Goal: Task Accomplishment & Management: Manage account settings

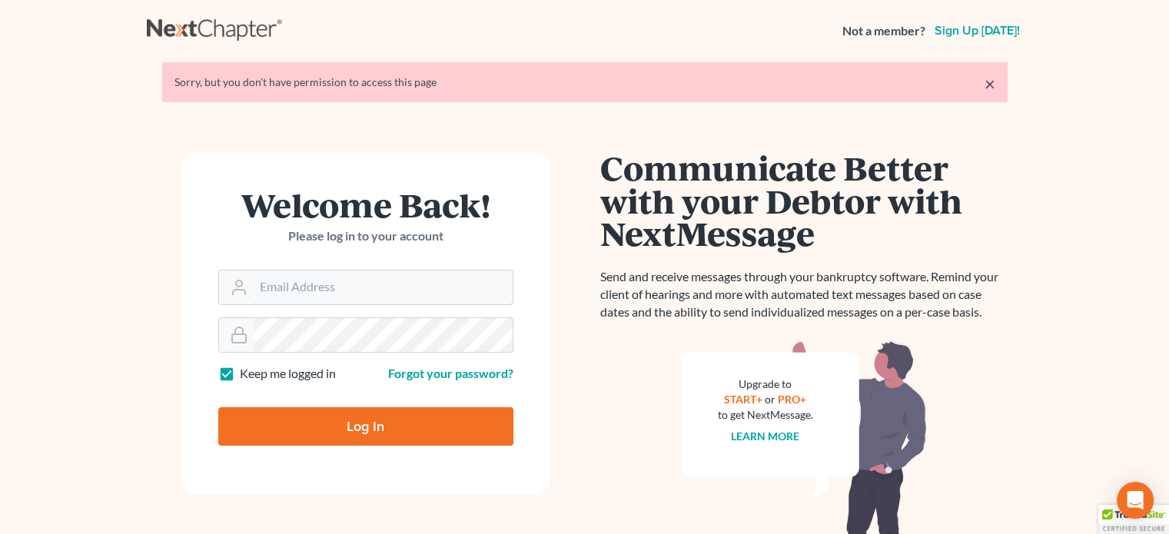
type input "[PERSON_NAME][EMAIL_ADDRESS][DOMAIN_NAME]"
click at [436, 426] on input "Log In" at bounding box center [365, 426] width 295 height 38
type input "Thinking..."
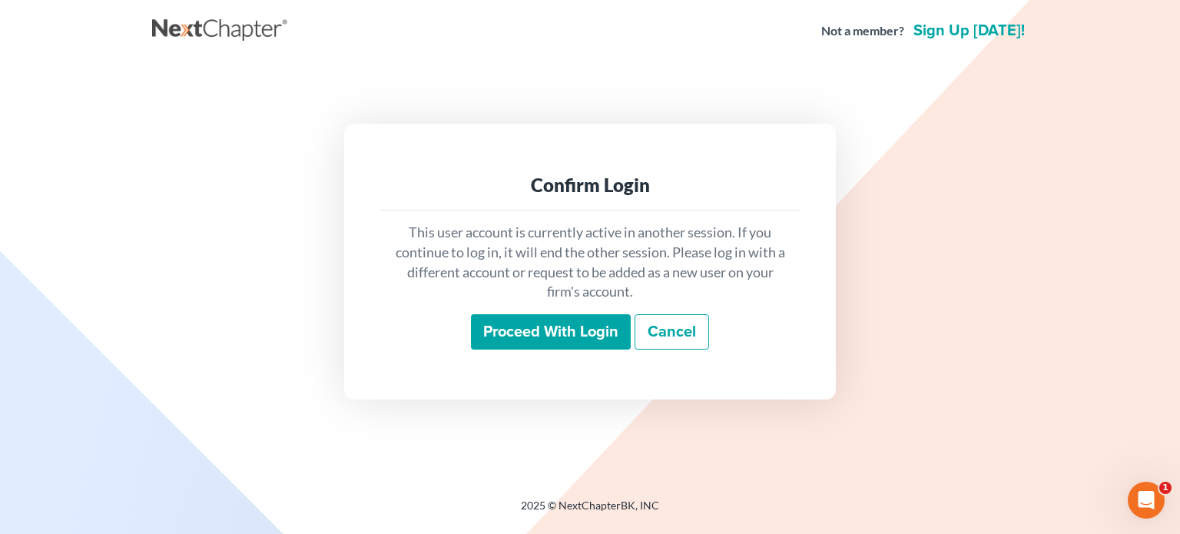
click at [506, 330] on input "Proceed with login" at bounding box center [551, 331] width 160 height 35
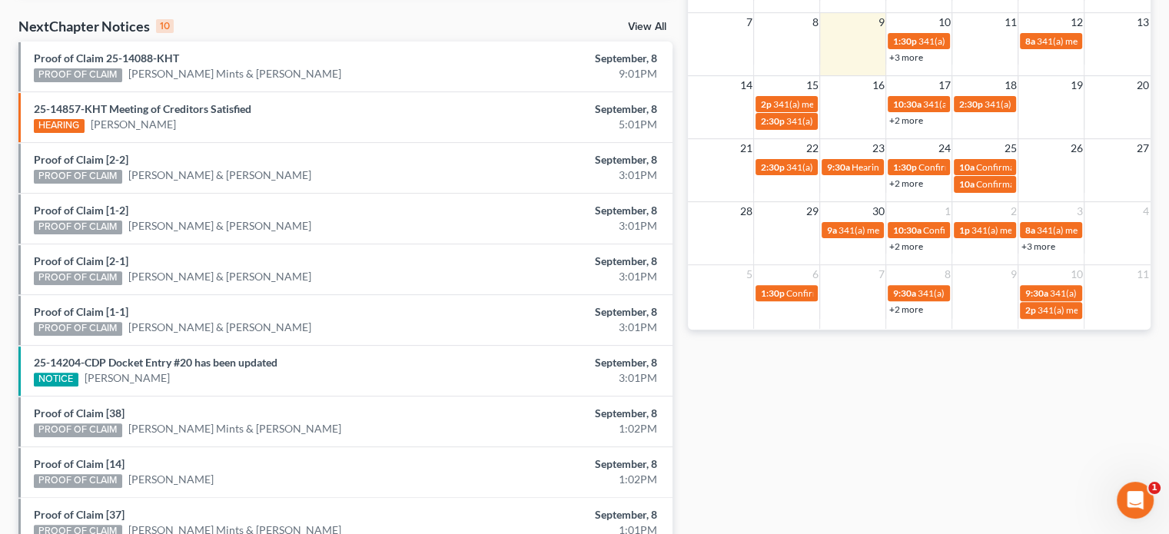
scroll to position [461, 0]
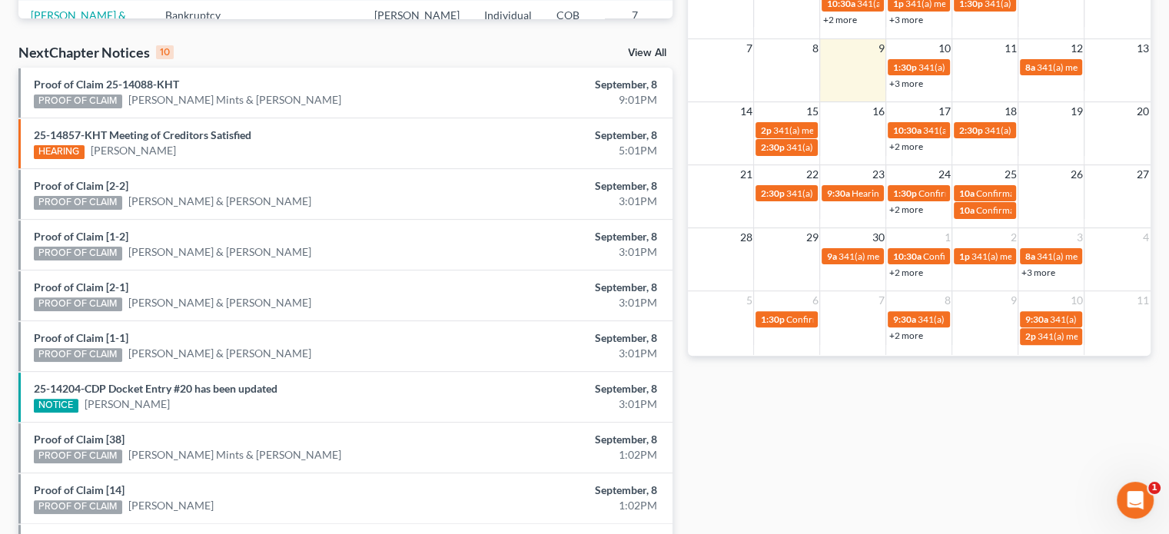
click at [639, 48] on link "View All" at bounding box center [647, 53] width 38 height 11
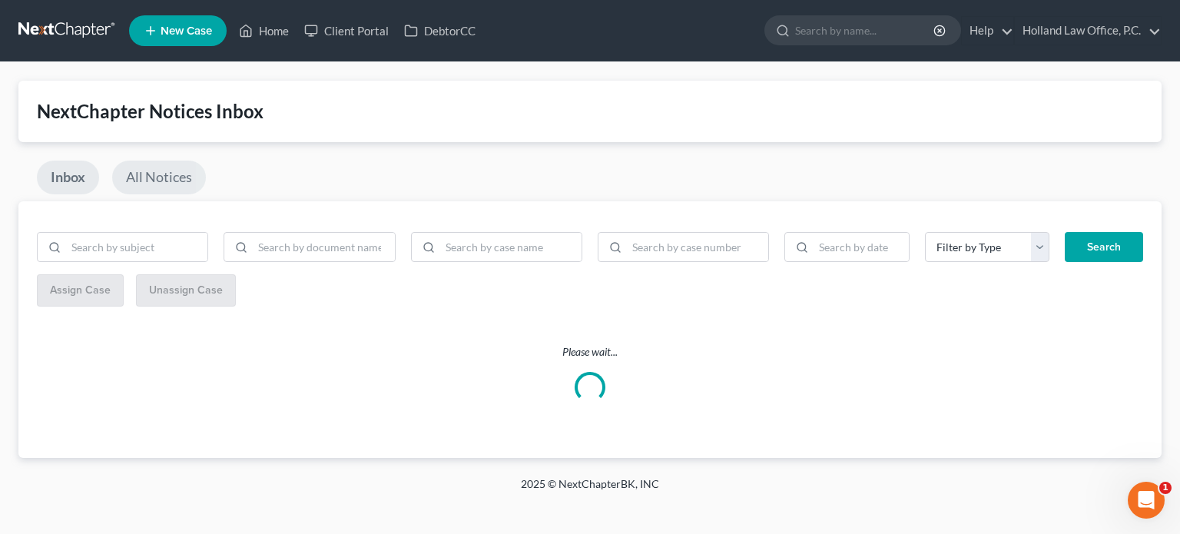
click at [140, 172] on link "All Notices" at bounding box center [159, 178] width 94 height 34
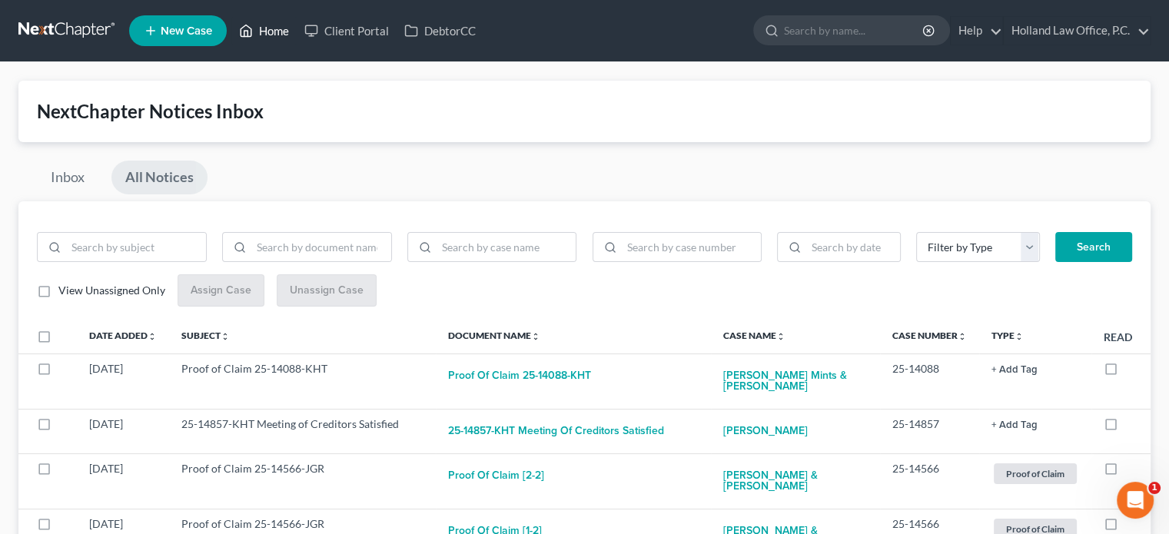
click at [264, 26] on link "Home" at bounding box center [263, 31] width 65 height 28
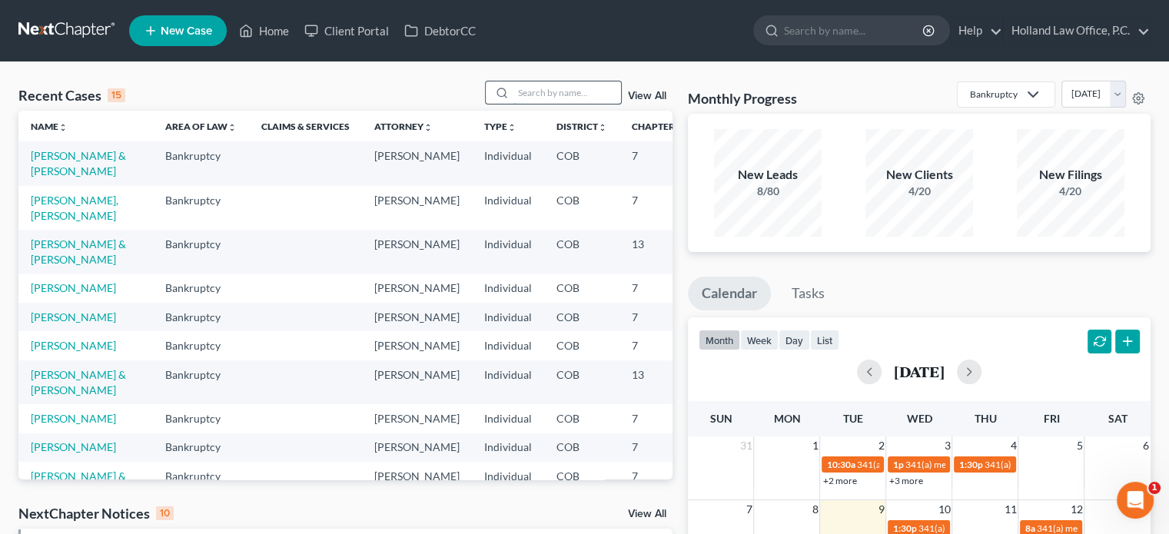
click at [531, 91] on input "search" at bounding box center [567, 92] width 108 height 22
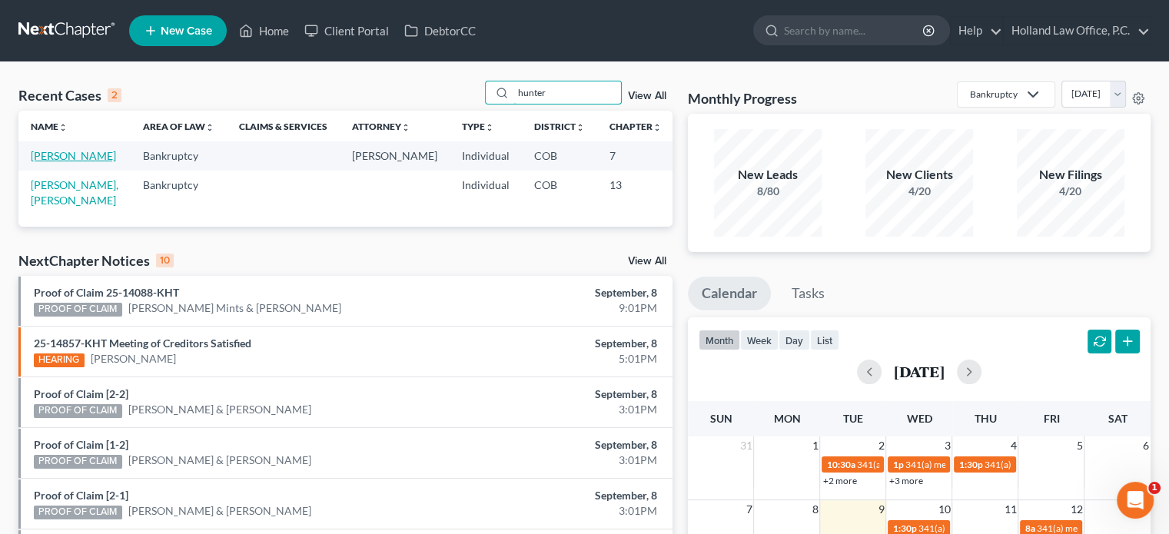
type input "hunter"
click at [55, 156] on link "[PERSON_NAME]" at bounding box center [73, 155] width 85 height 13
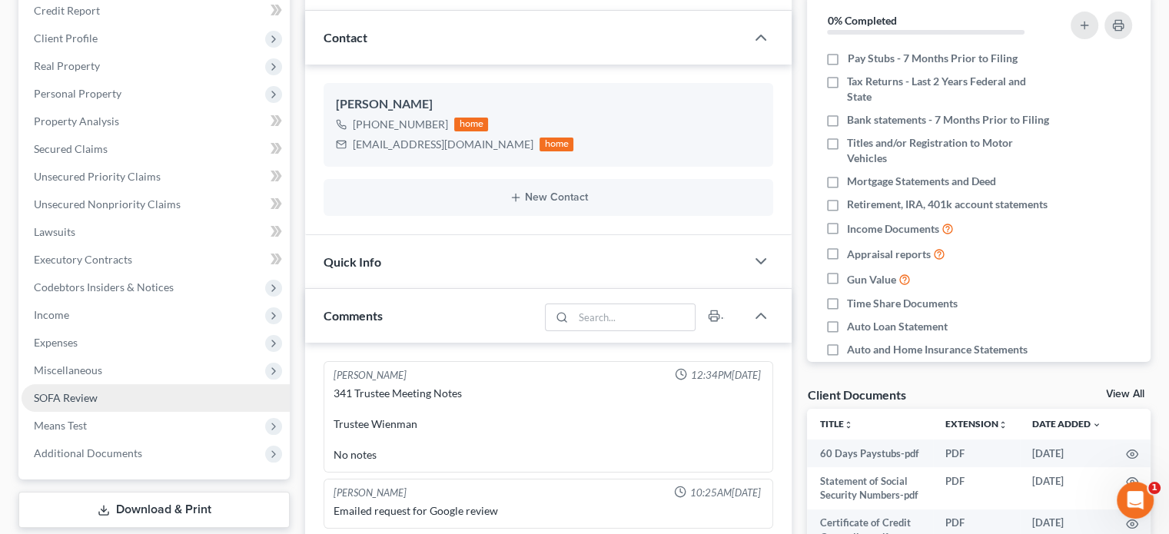
scroll to position [231, 0]
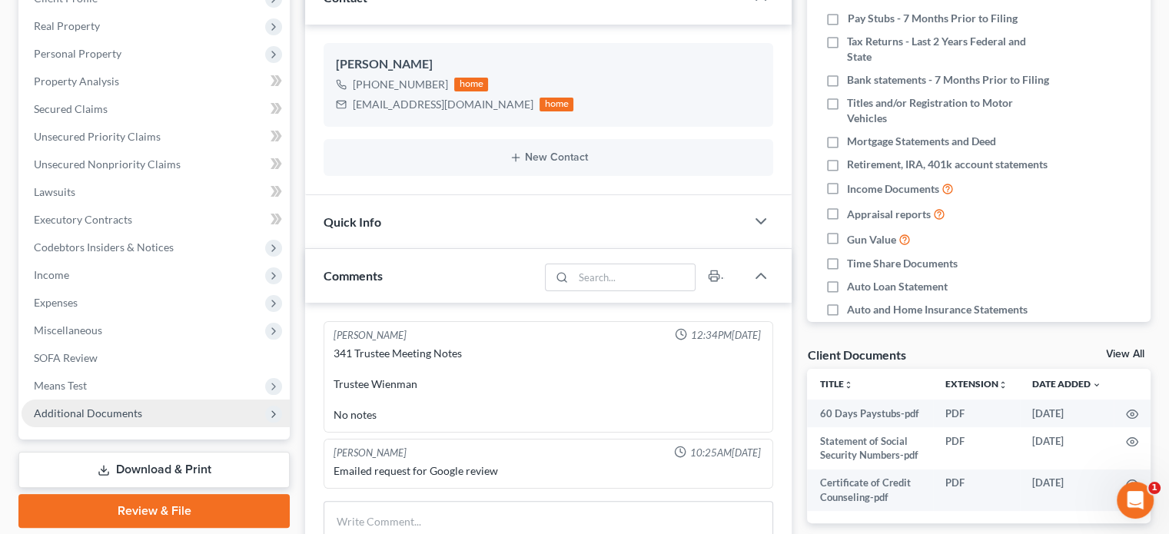
click at [102, 411] on span "Additional Documents" at bounding box center [88, 412] width 108 height 13
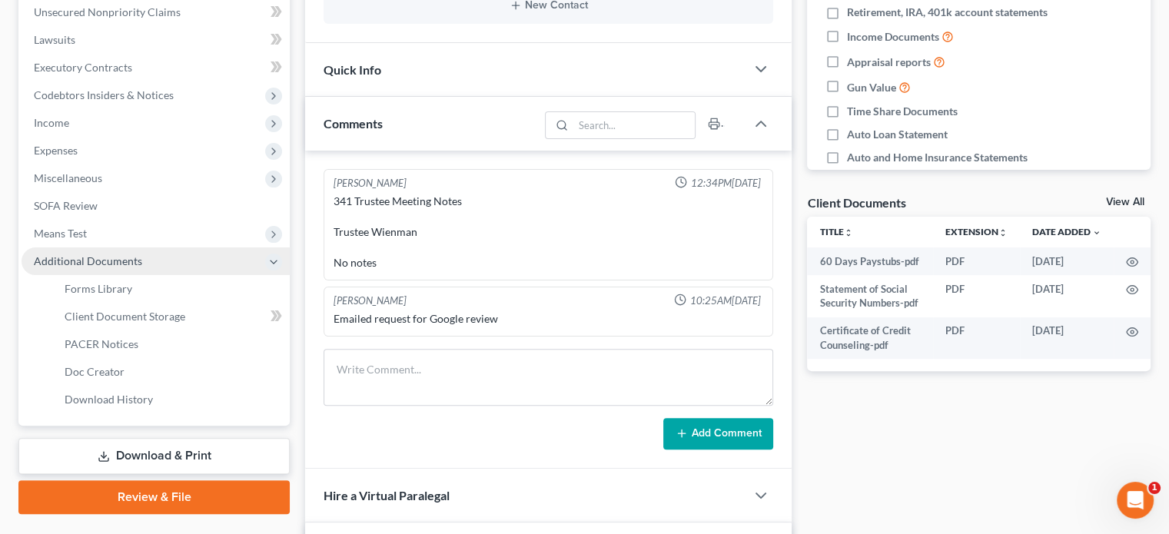
scroll to position [384, 0]
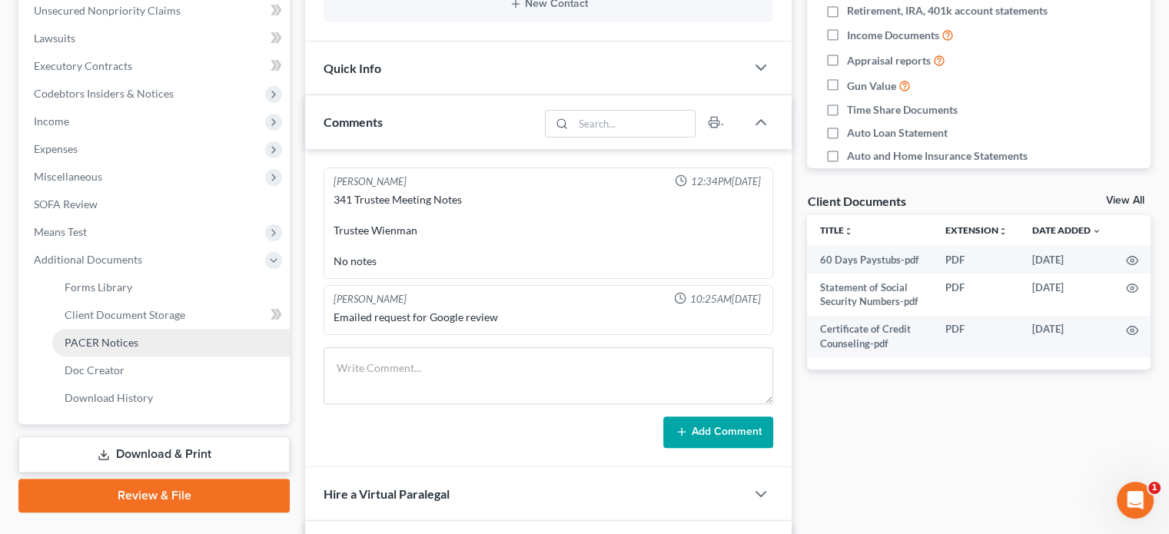
click at [89, 347] on span "PACER Notices" at bounding box center [102, 342] width 74 height 13
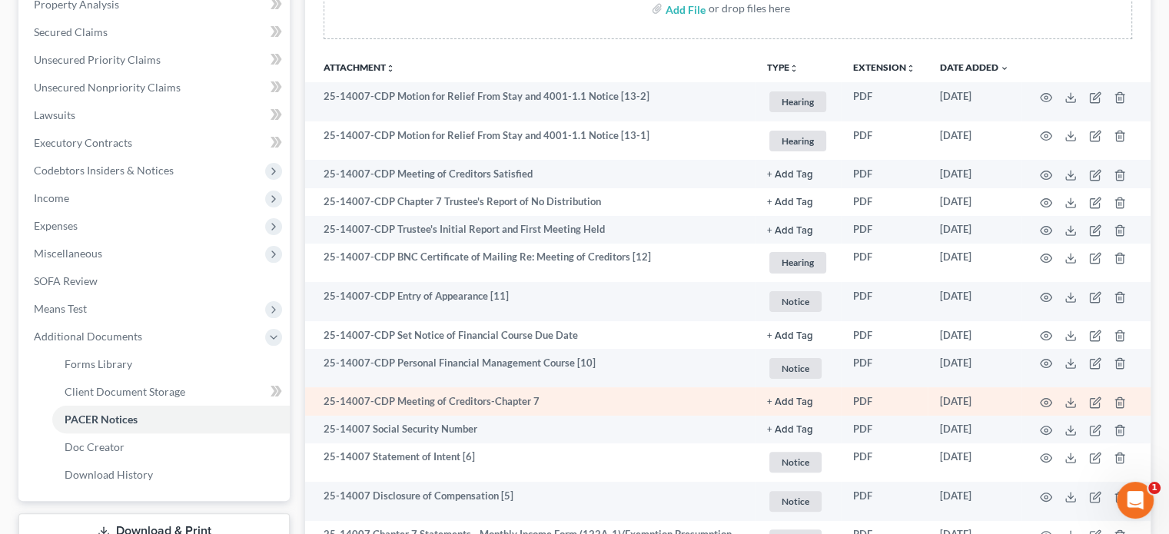
scroll to position [384, 0]
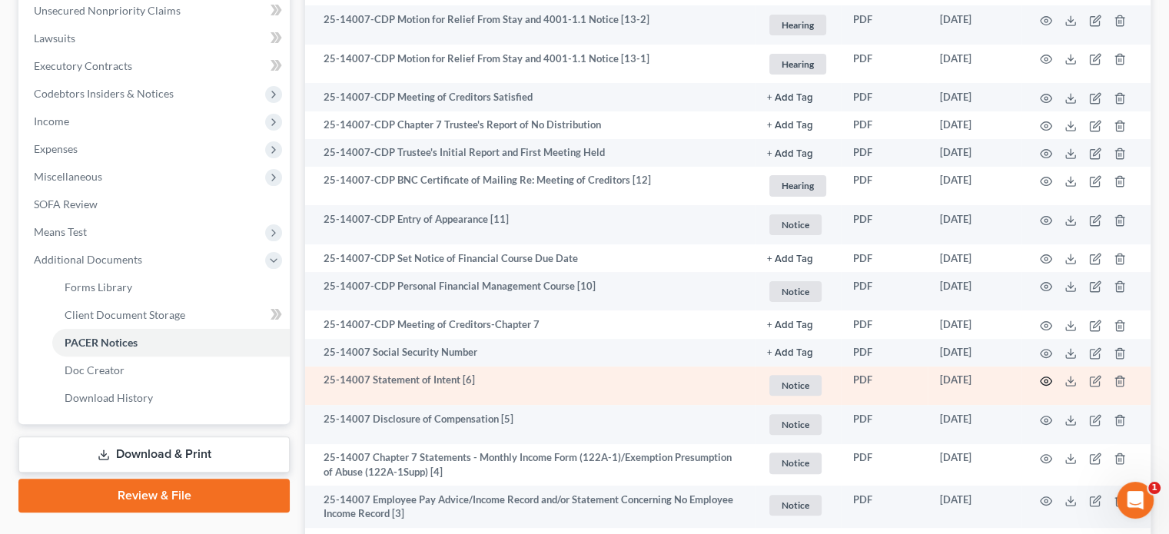
click at [1041, 377] on icon "button" at bounding box center [1046, 381] width 12 height 12
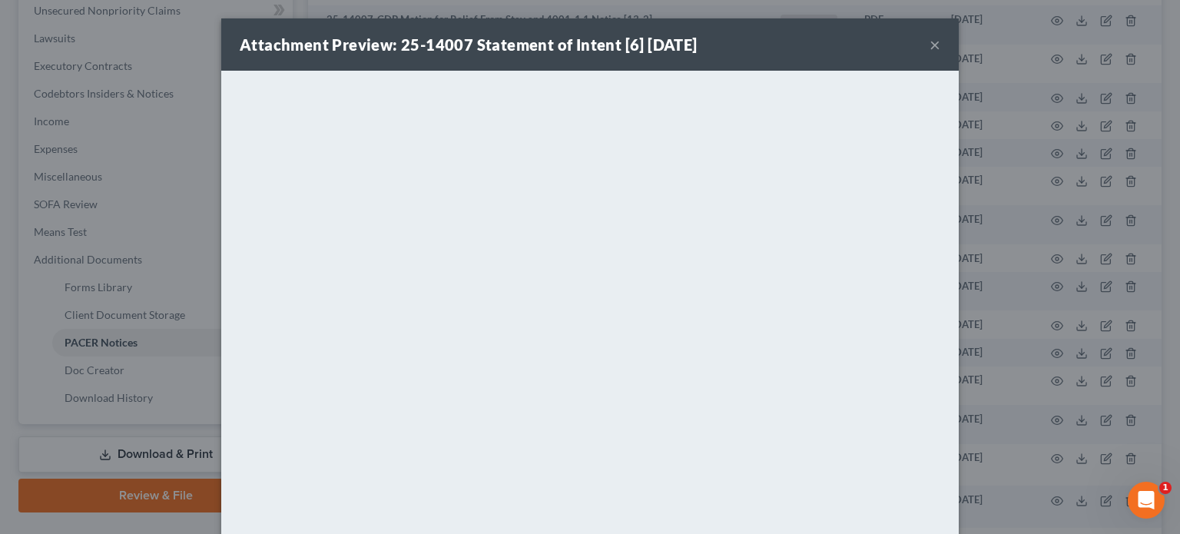
click at [930, 48] on button "×" at bounding box center [935, 44] width 11 height 18
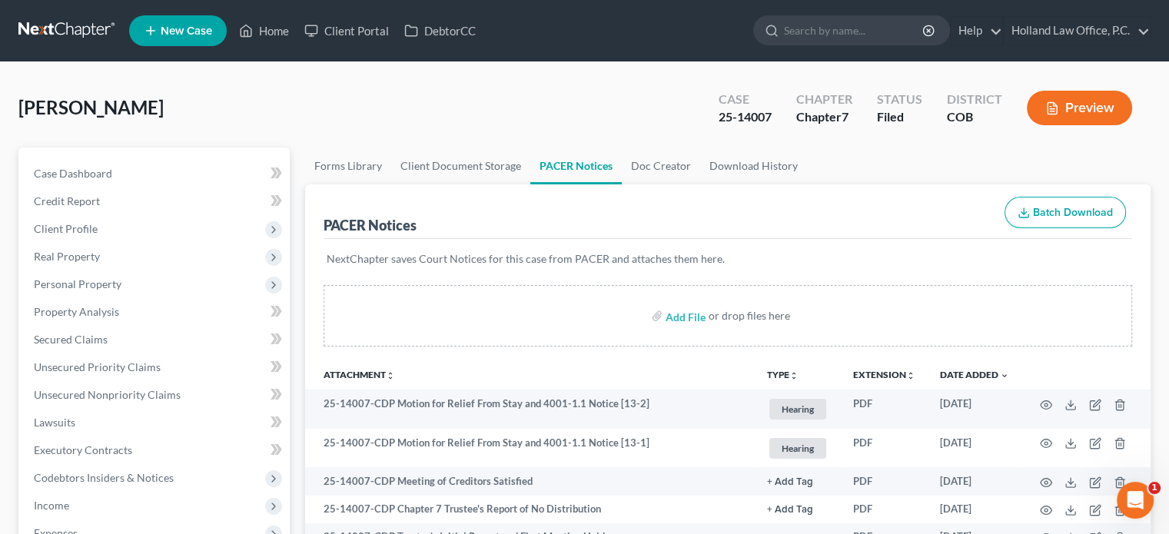
scroll to position [0, 0]
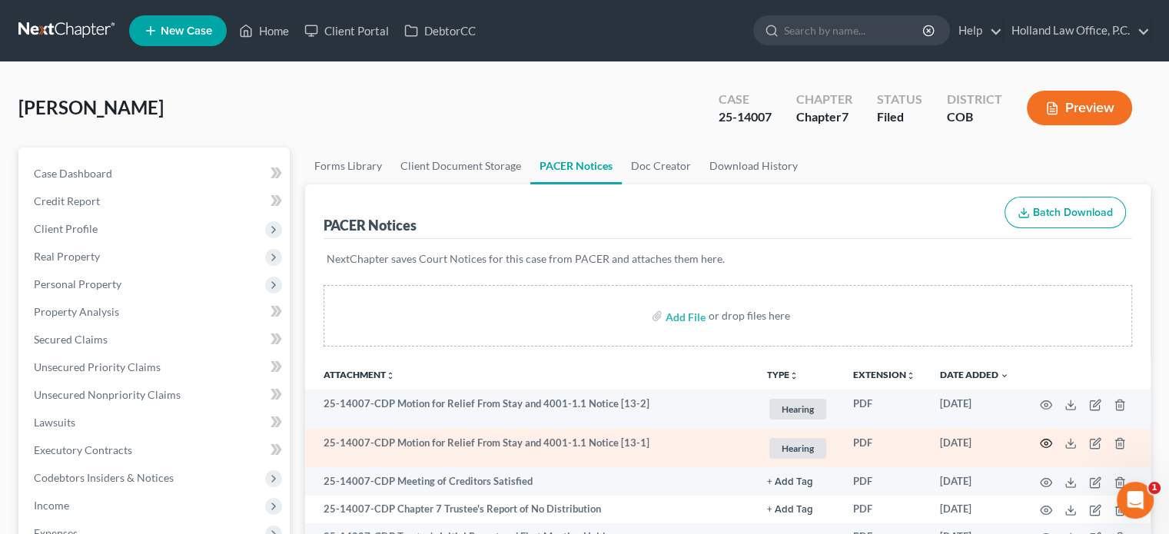
click at [1047, 442] on icon "button" at bounding box center [1046, 443] width 12 height 12
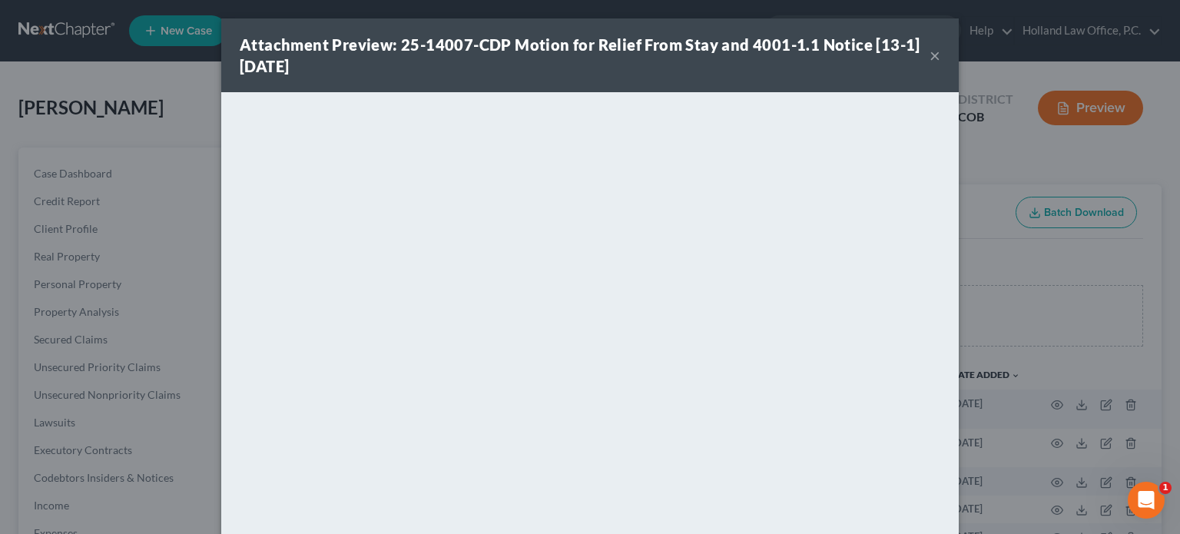
click at [933, 58] on button "×" at bounding box center [935, 55] width 11 height 18
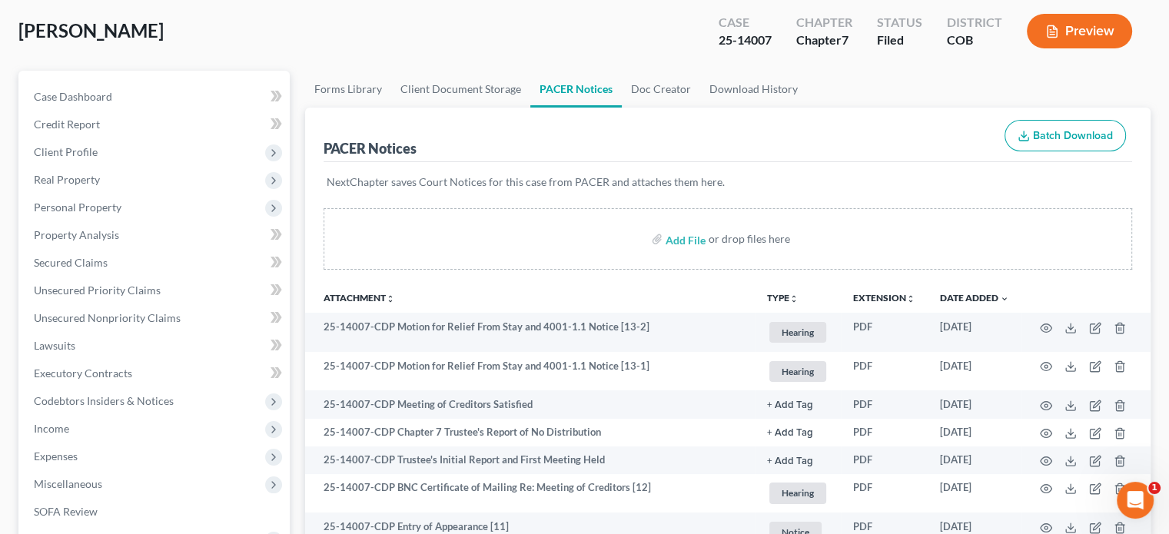
scroll to position [154, 0]
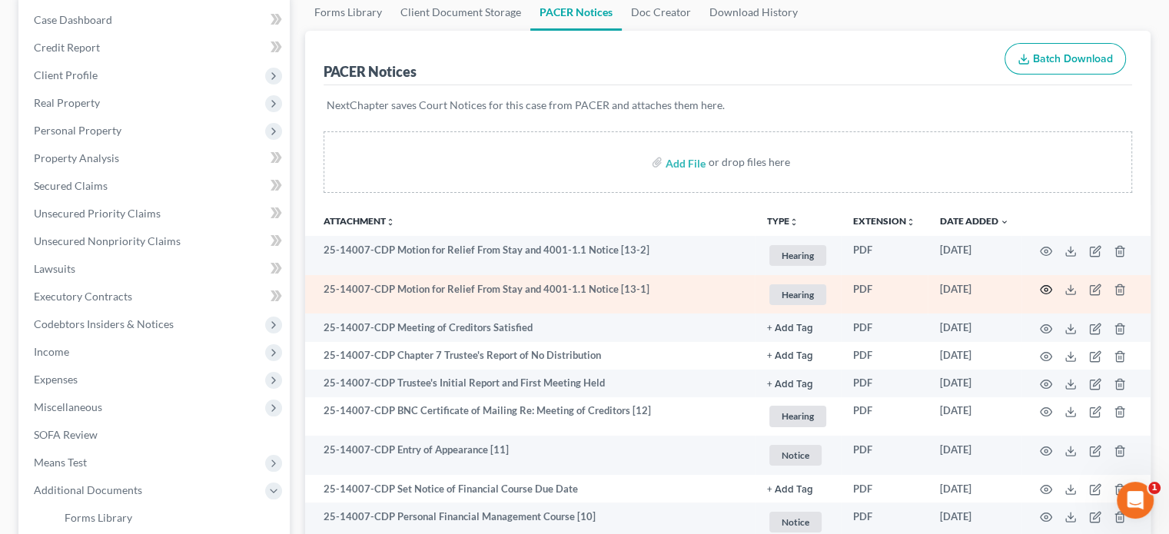
click at [1042, 288] on icon "button" at bounding box center [1046, 290] width 12 height 12
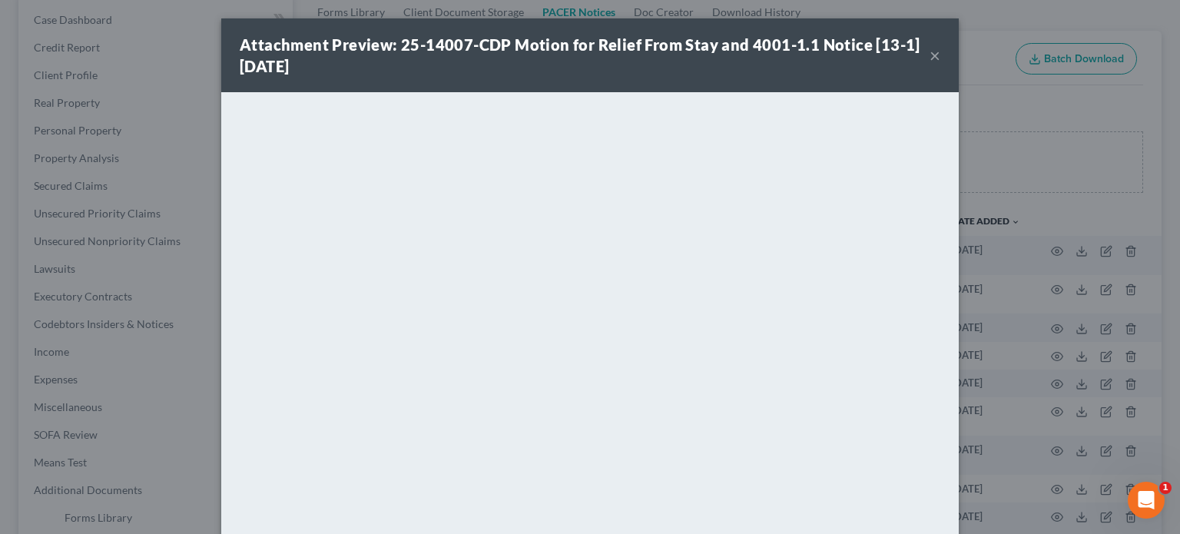
click at [930, 52] on button "×" at bounding box center [935, 55] width 11 height 18
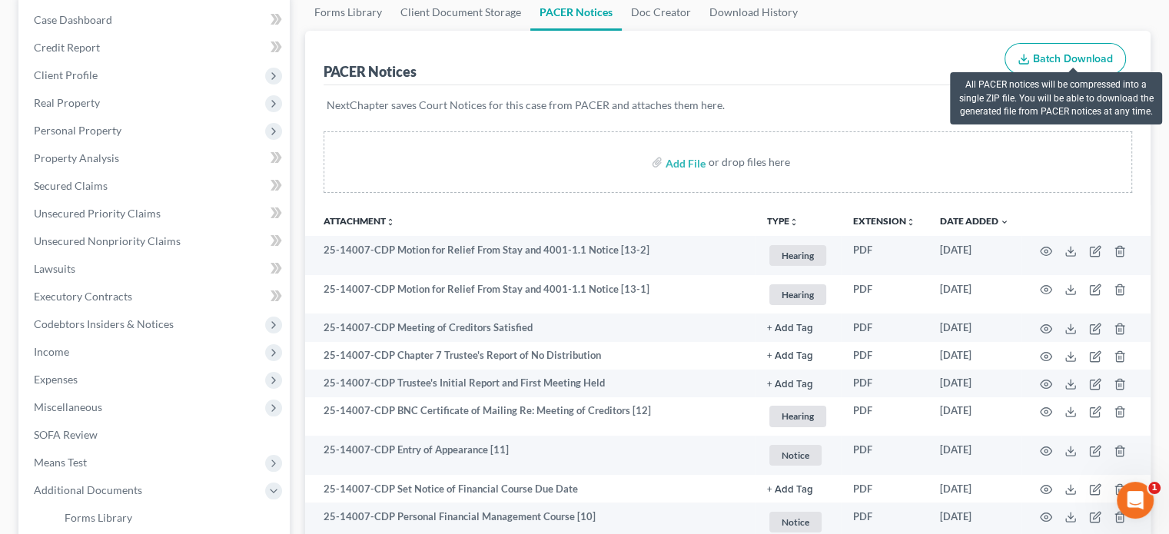
click at [1110, 58] on span "Batch Download" at bounding box center [1073, 58] width 80 height 13
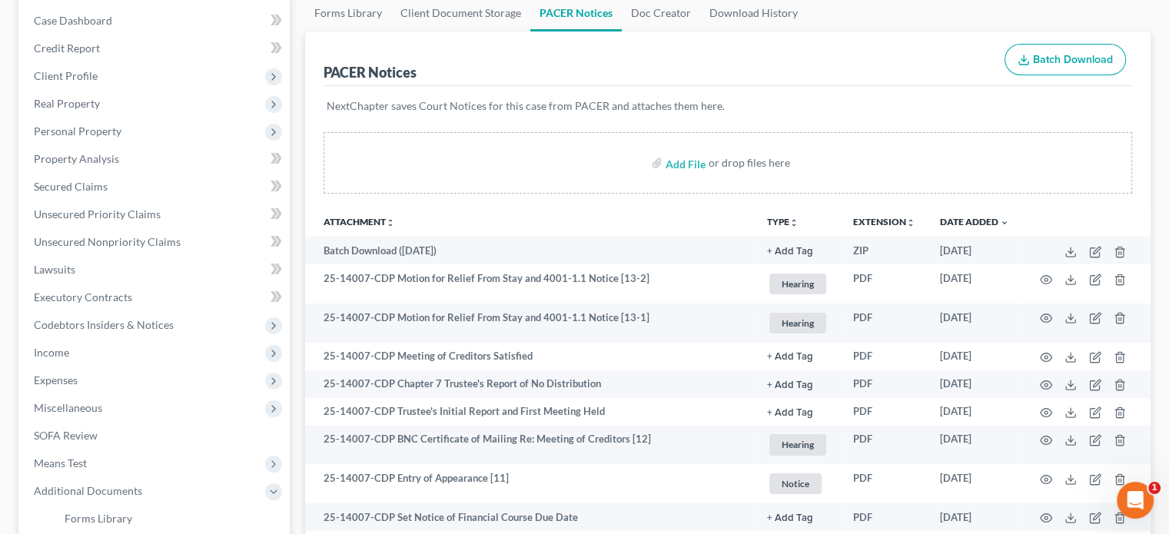
scroll to position [143, 0]
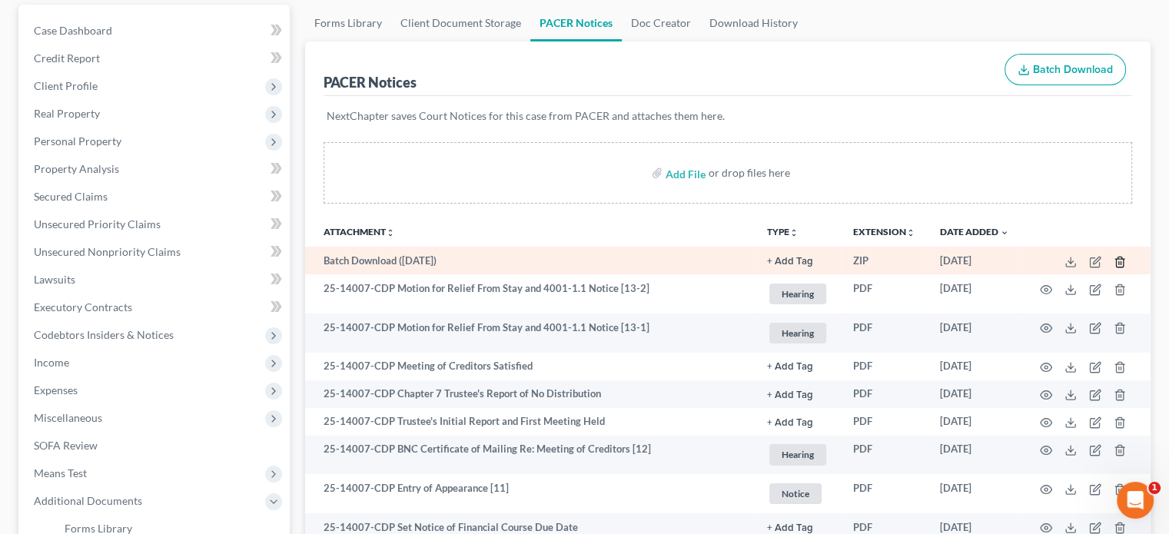
click at [1116, 260] on icon "button" at bounding box center [1119, 262] width 7 height 10
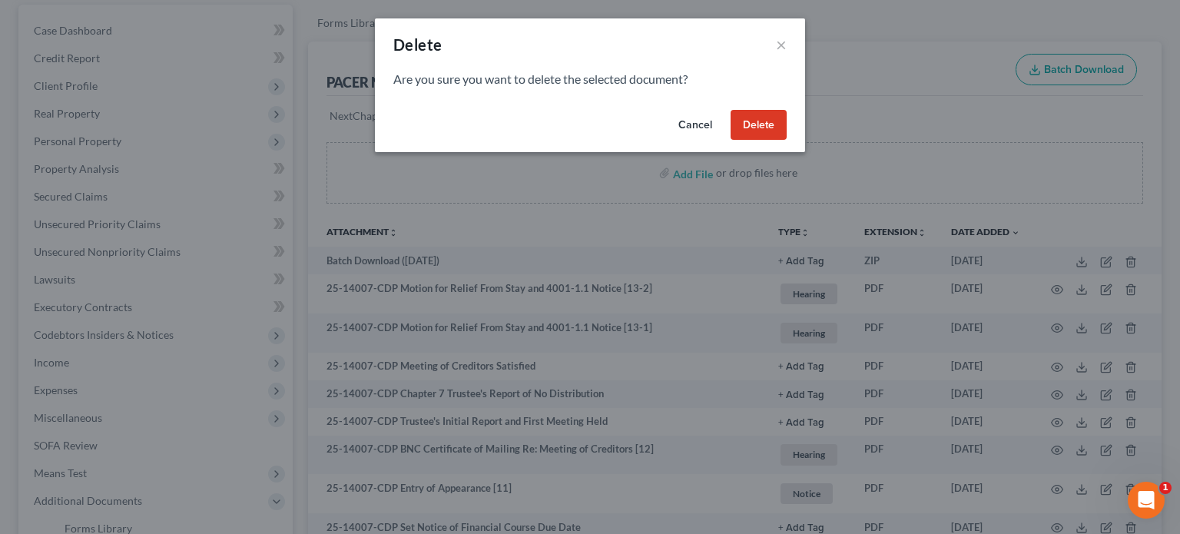
click at [766, 133] on button "Delete" at bounding box center [759, 125] width 56 height 31
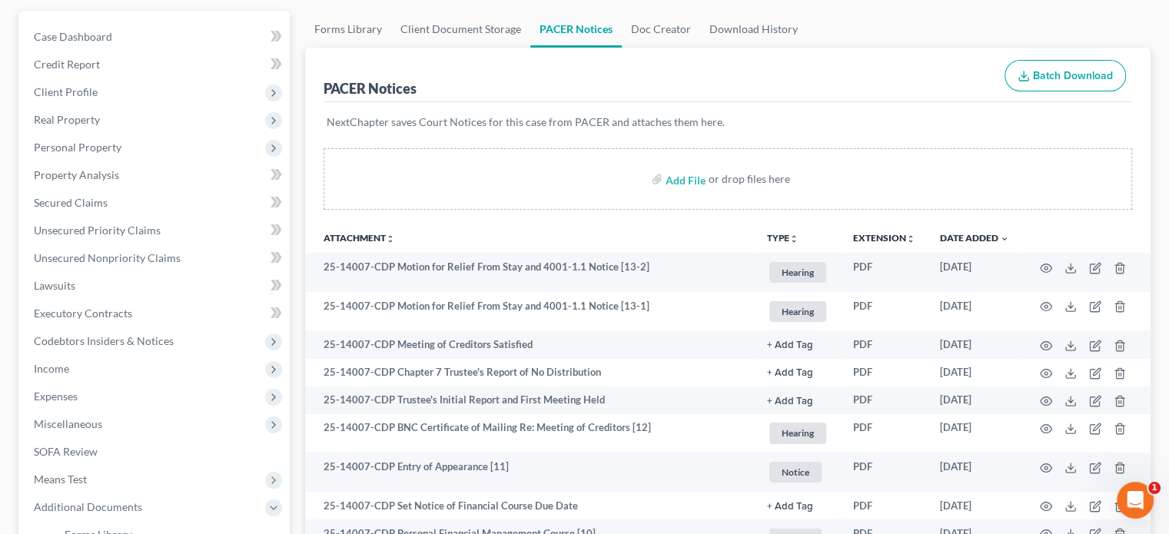
scroll to position [114, 0]
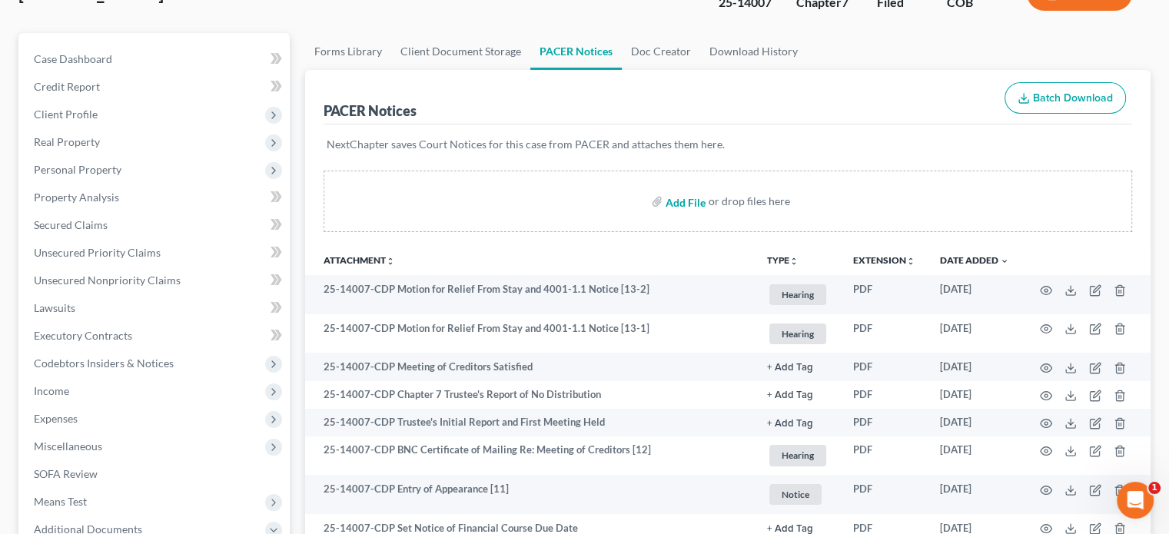
click at [676, 199] on input "file" at bounding box center [683, 201] width 37 height 28
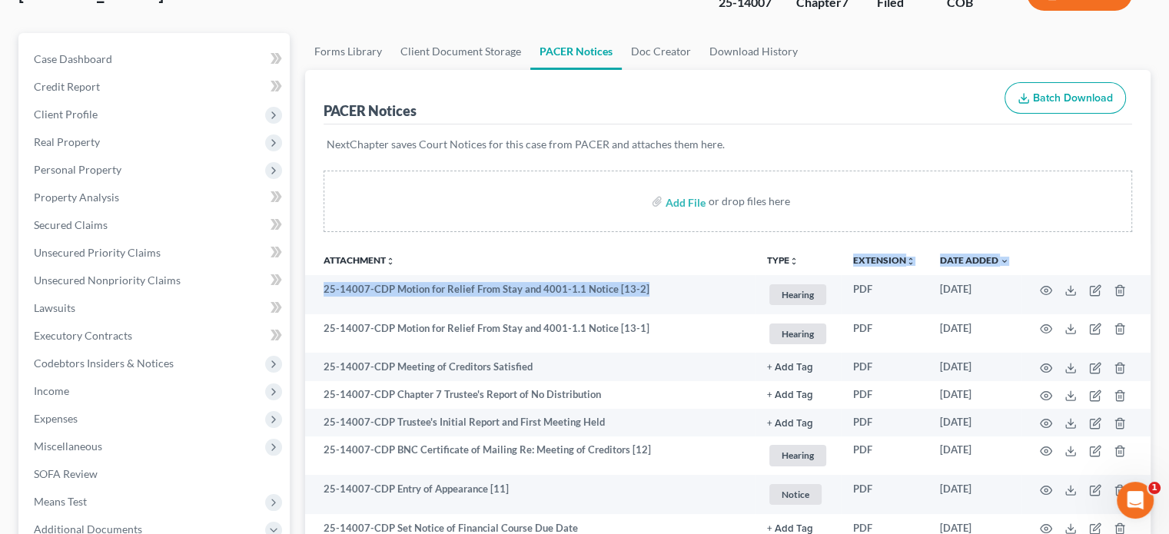
drag, startPoint x: 710, startPoint y: 299, endPoint x: 694, endPoint y: 247, distance: 54.7
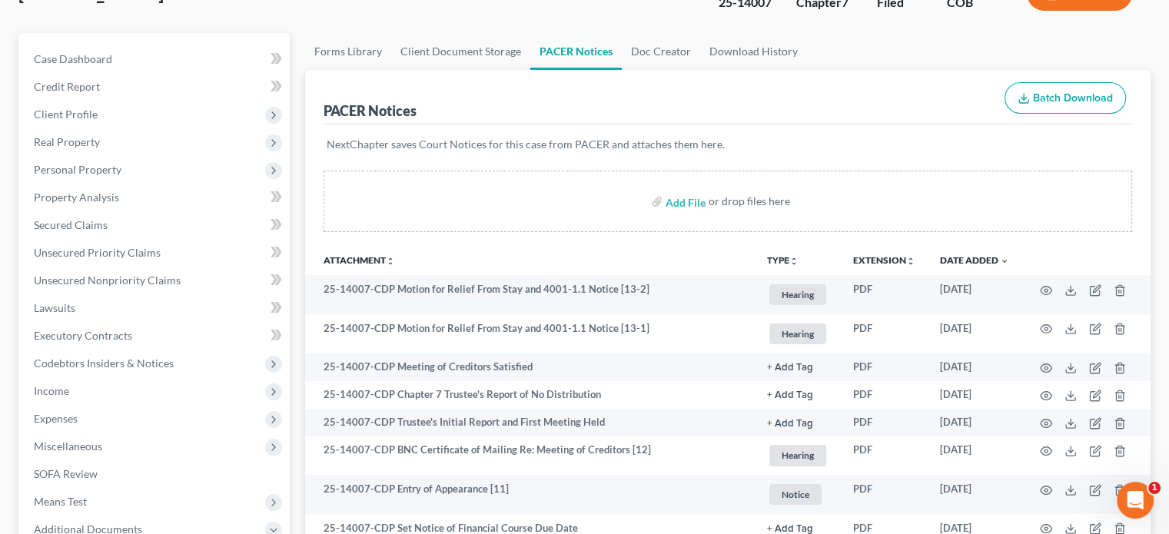
click at [575, 190] on div "Add File or drop files here" at bounding box center [727, 201] width 808 height 61
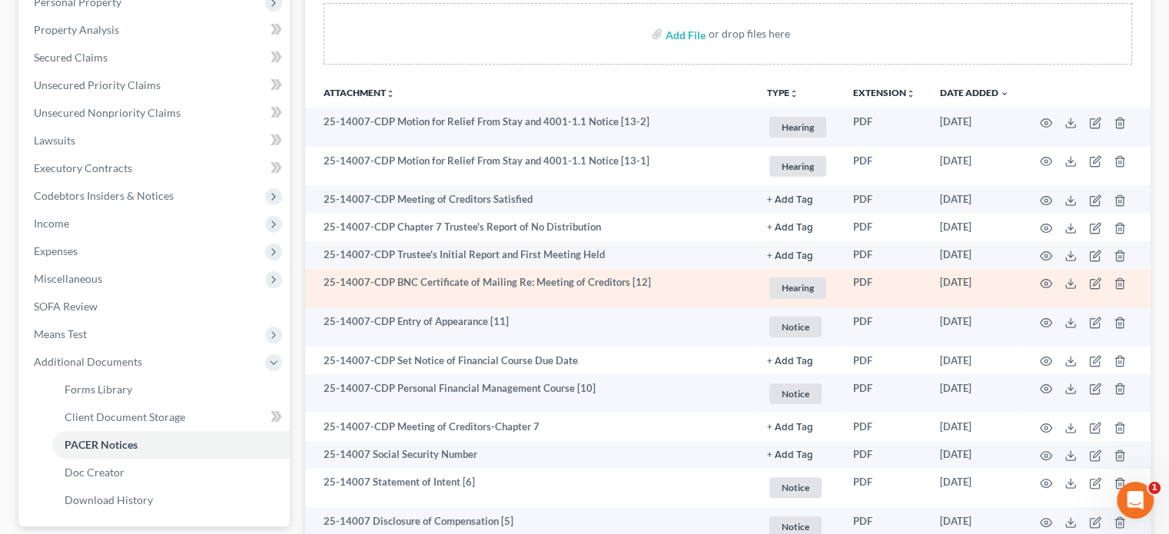
scroll to position [384, 0]
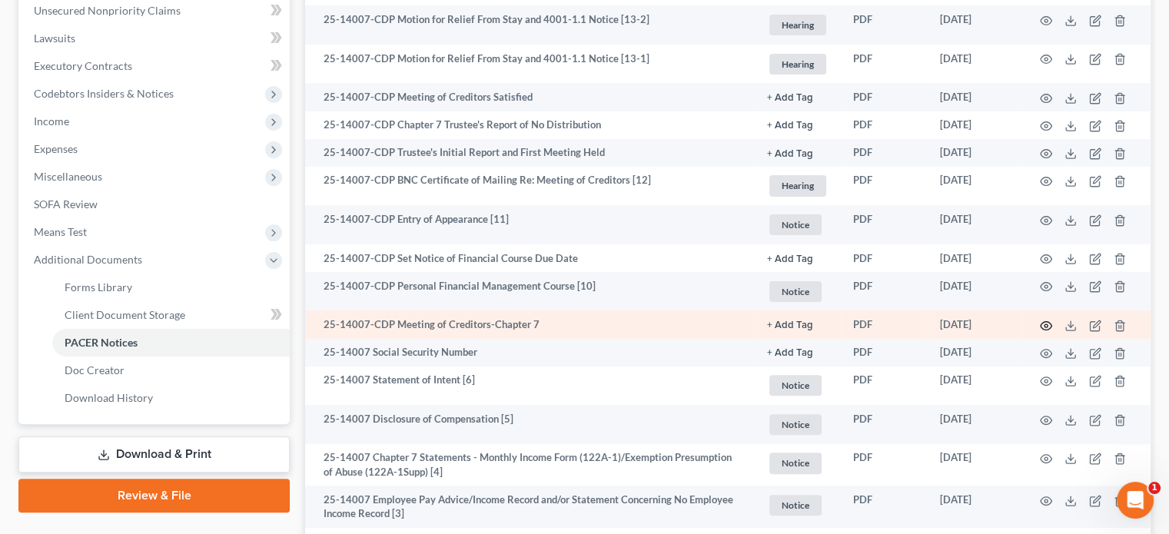
click at [1045, 330] on icon "button" at bounding box center [1046, 325] width 12 height 8
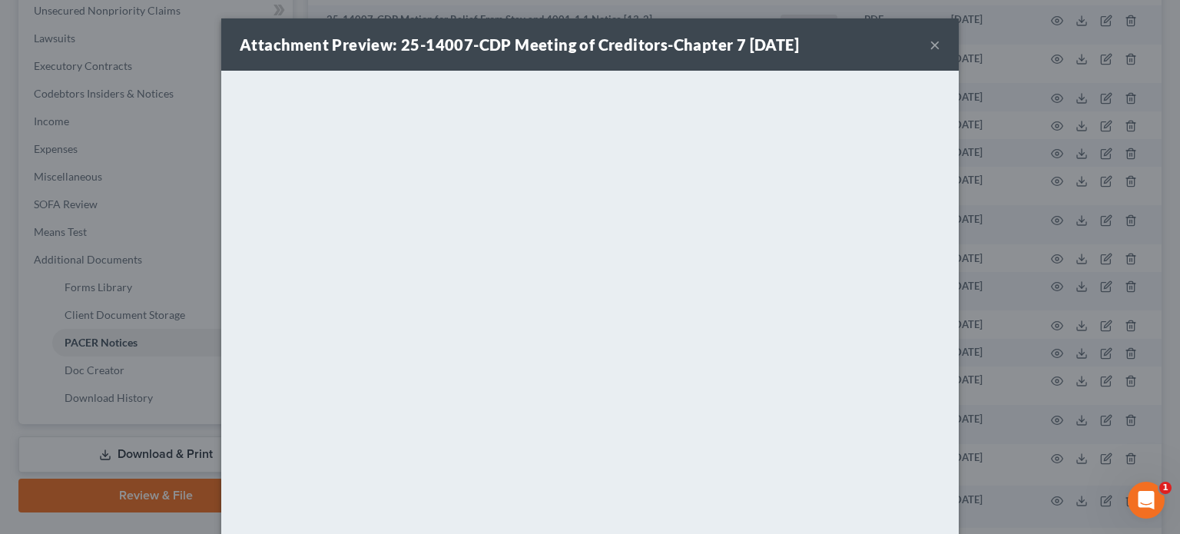
click at [930, 46] on button "×" at bounding box center [935, 44] width 11 height 18
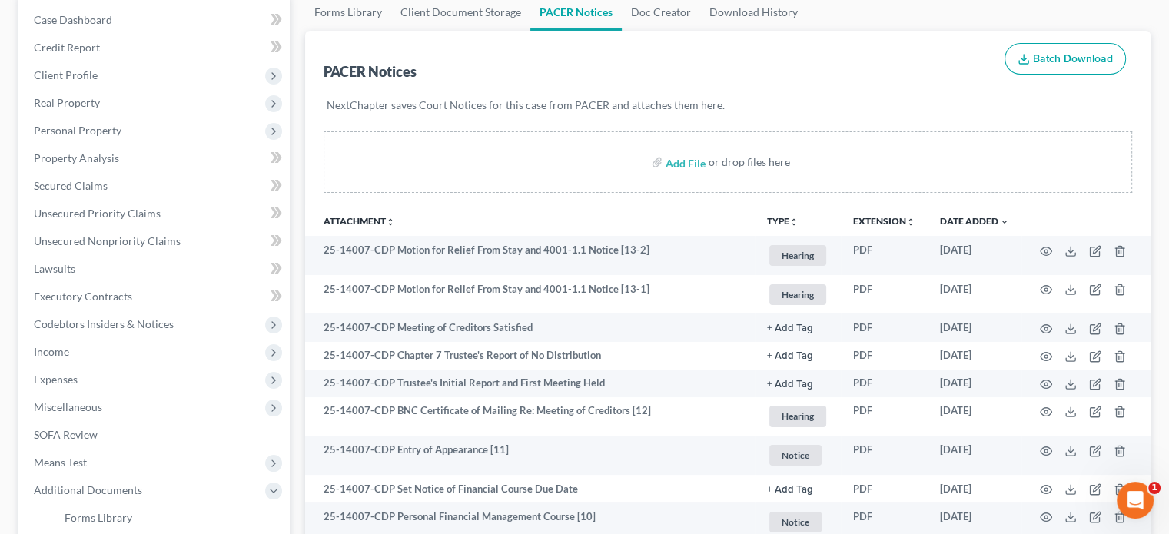
scroll to position [231, 0]
